Goal: Transaction & Acquisition: Download file/media

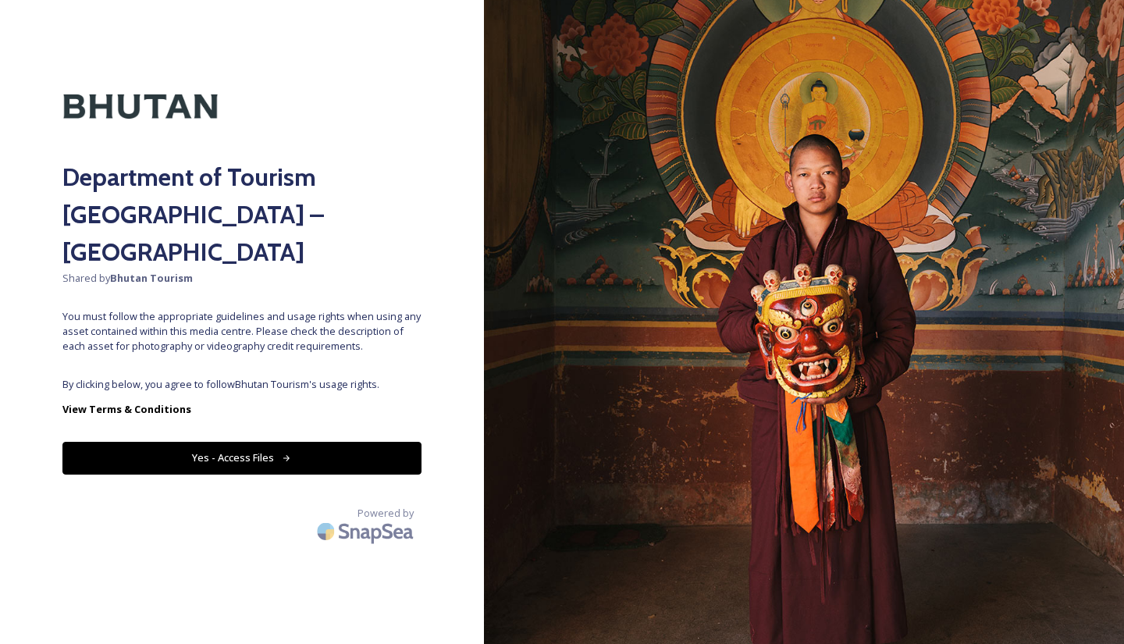
click at [261, 442] on button "Yes - Access Files" at bounding box center [241, 458] width 359 height 32
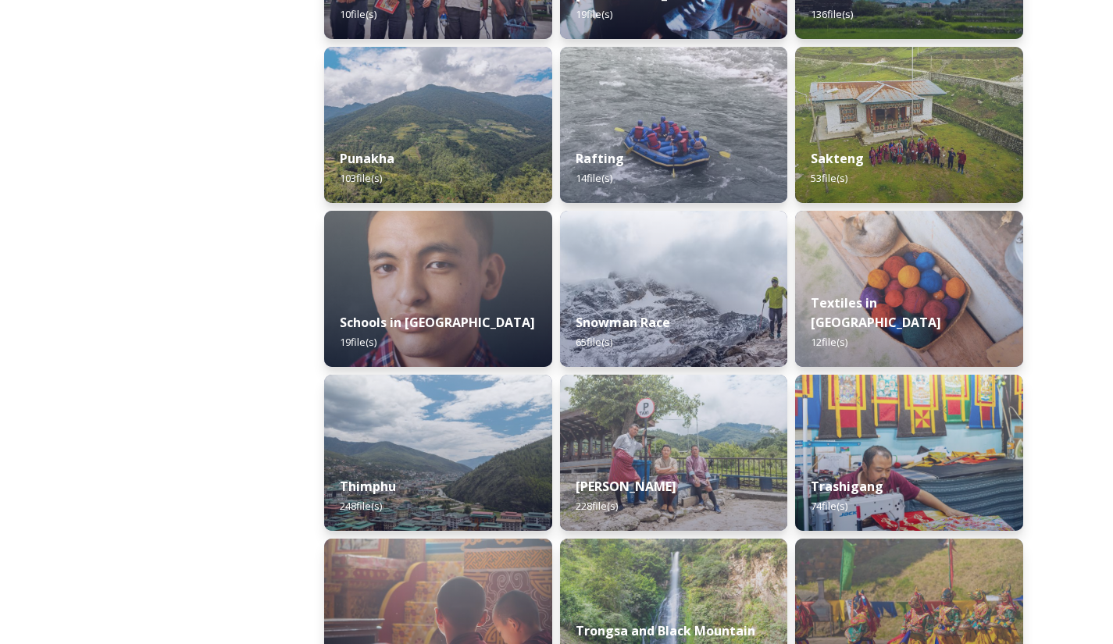
scroll to position [1516, 0]
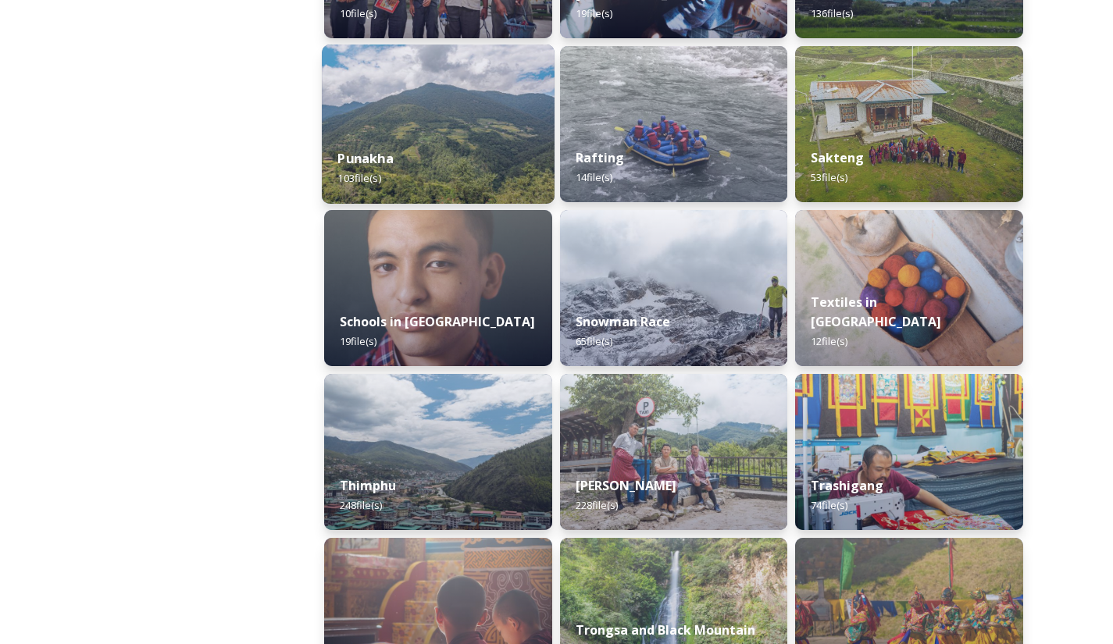
click at [499, 144] on div "Punakha 103 file(s)" at bounding box center [438, 168] width 233 height 71
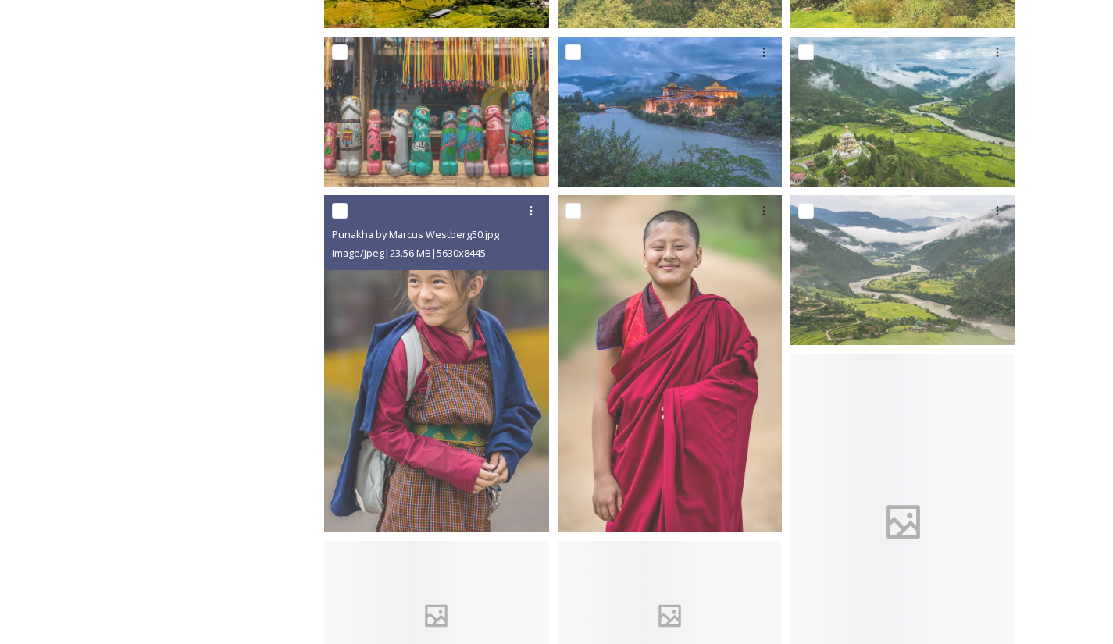
scroll to position [894, 0]
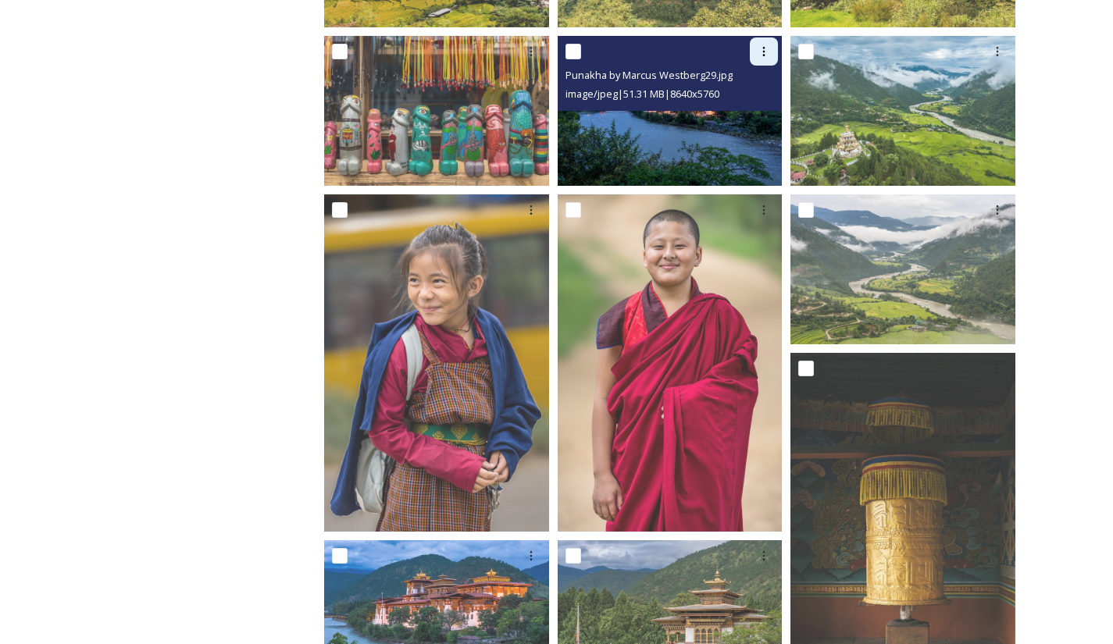
click at [764, 48] on icon at bounding box center [764, 51] width 2 height 9
click at [752, 117] on span "Download" at bounding box center [745, 116] width 48 height 15
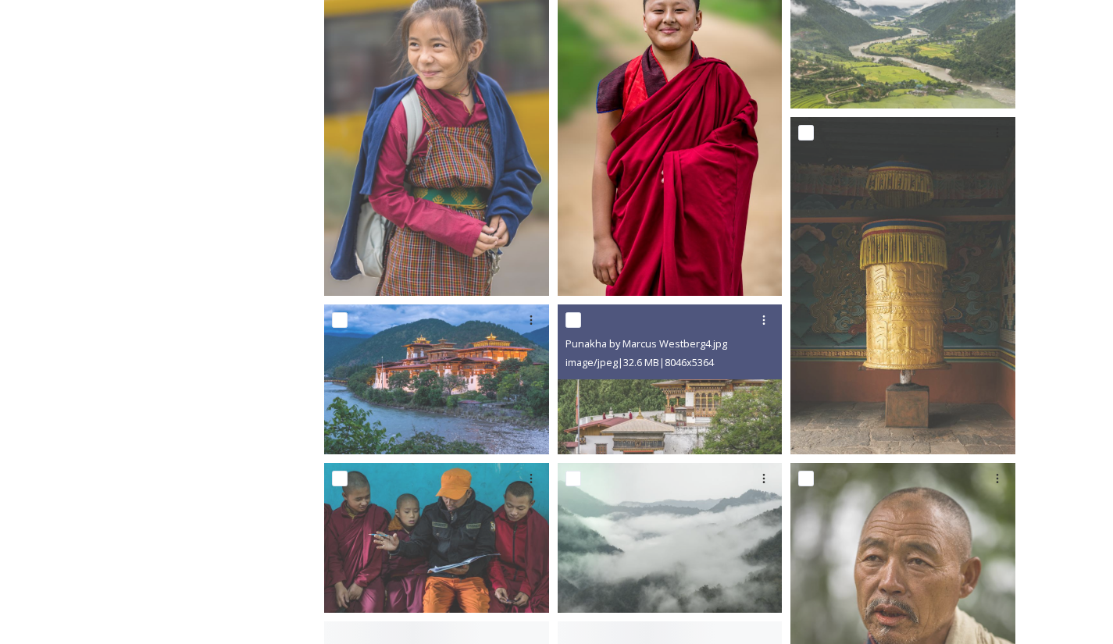
scroll to position [1158, 0]
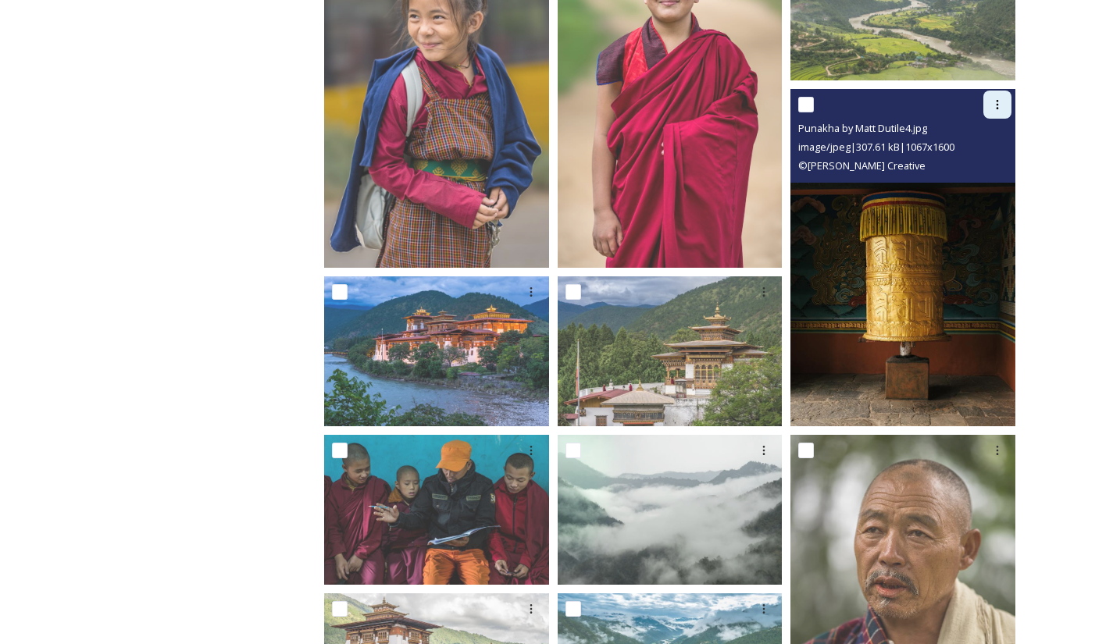
click at [998, 104] on icon at bounding box center [997, 104] width 12 height 12
click at [988, 169] on span "Download" at bounding box center [979, 169] width 48 height 15
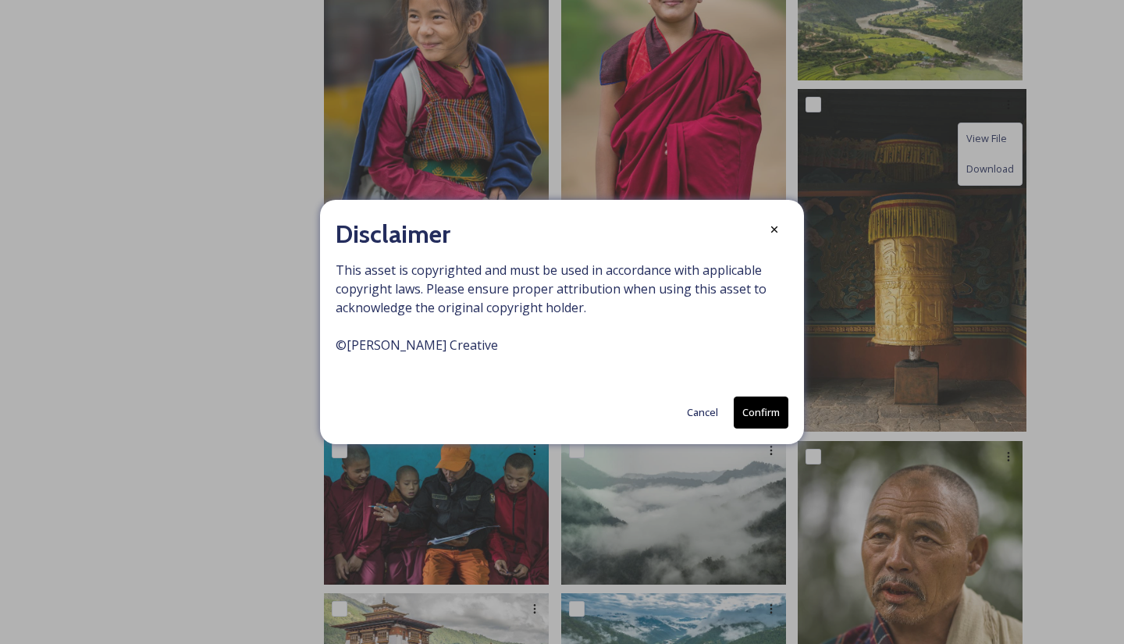
click at [760, 408] on button "Confirm" at bounding box center [761, 413] width 55 height 32
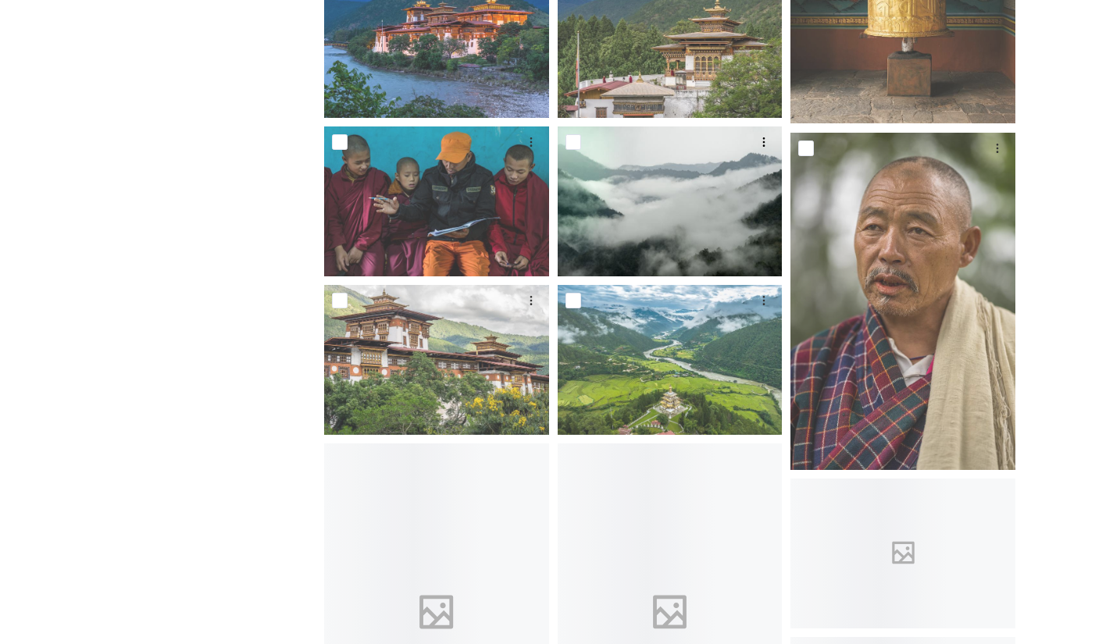
scroll to position [1473, 0]
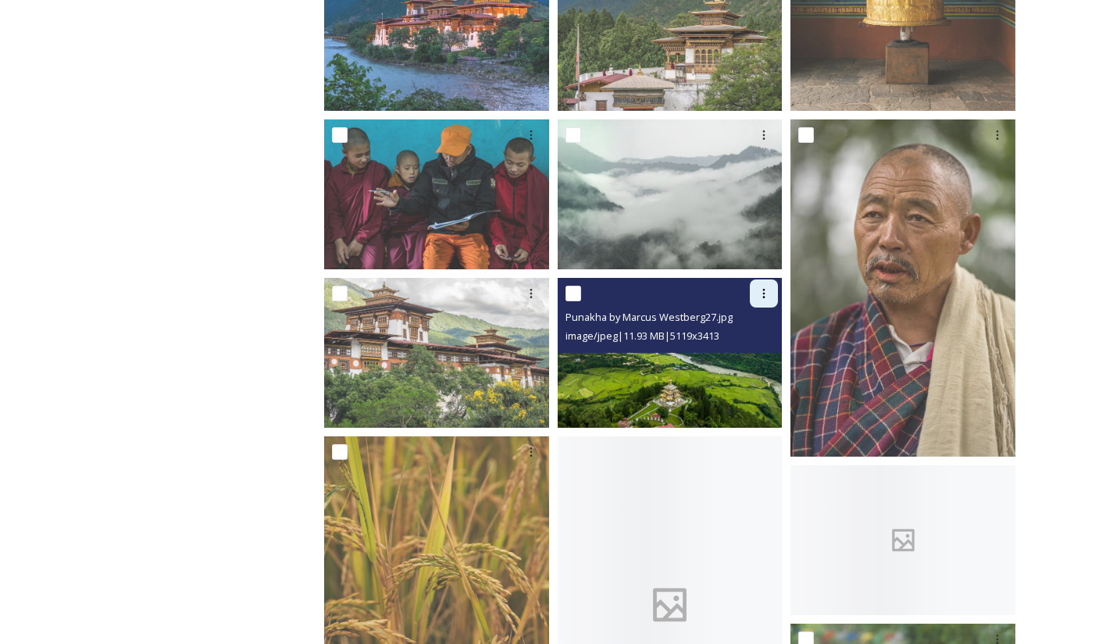
click at [767, 290] on icon at bounding box center [763, 293] width 12 height 12
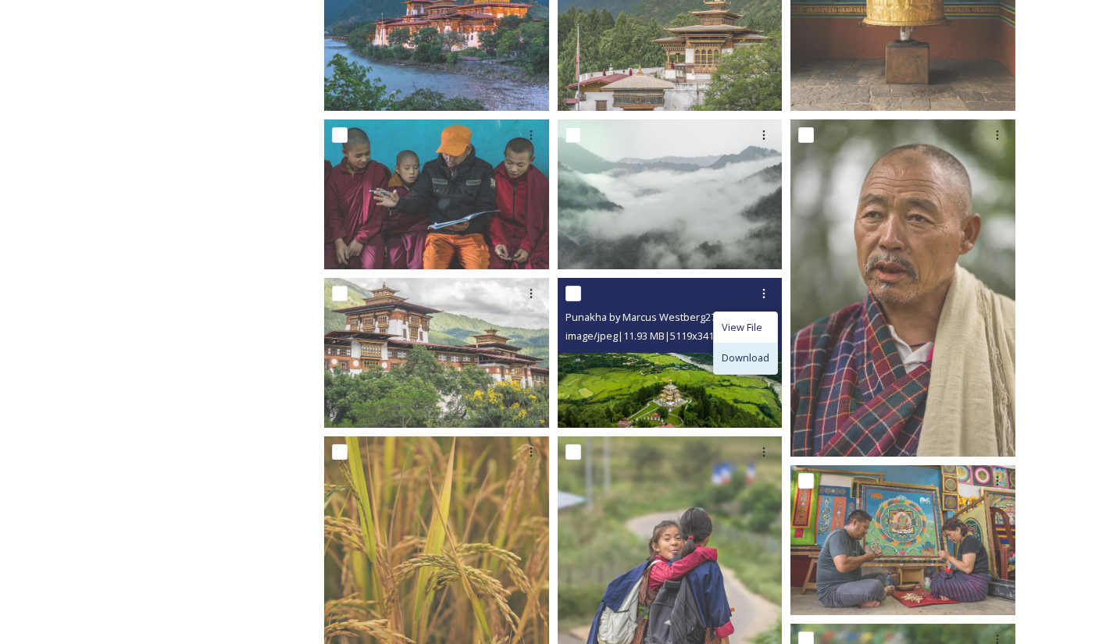
click at [739, 365] on span "Download" at bounding box center [745, 358] width 48 height 15
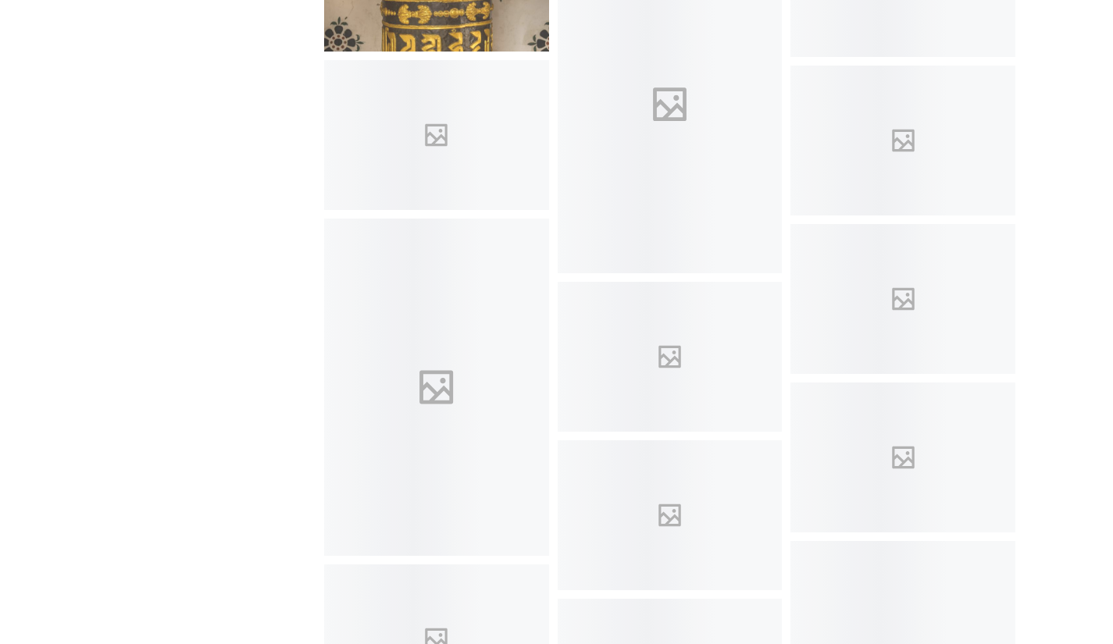
scroll to position [5263, 0]
